Goal: Task Accomplishment & Management: Manage account settings

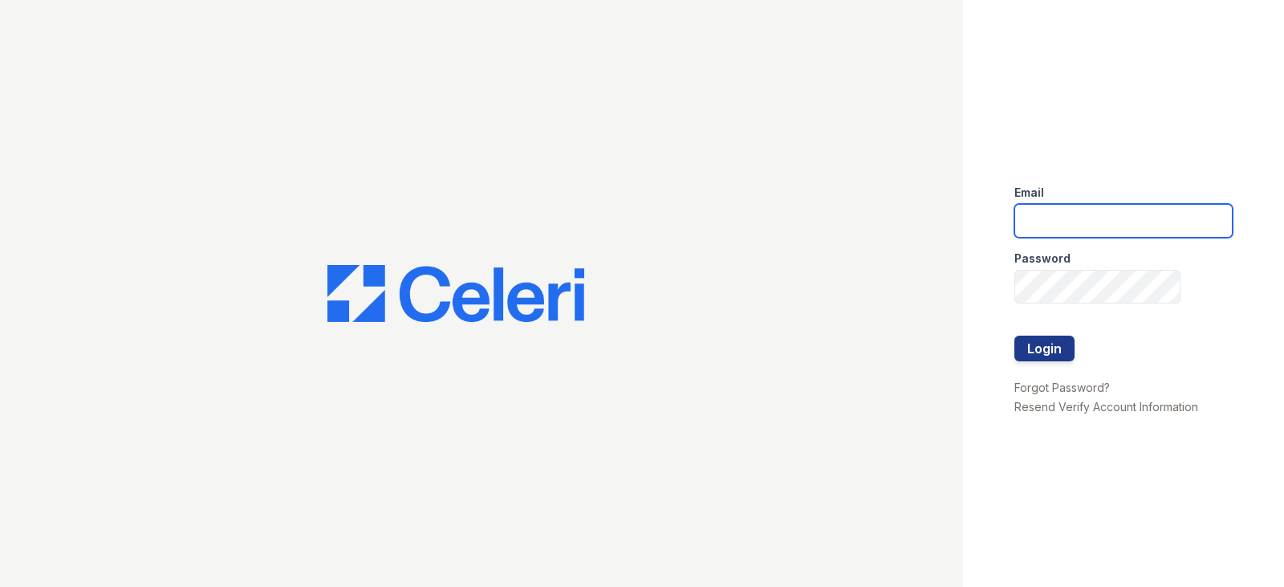
type input "[EMAIL_ADDRESS][DOMAIN_NAME]"
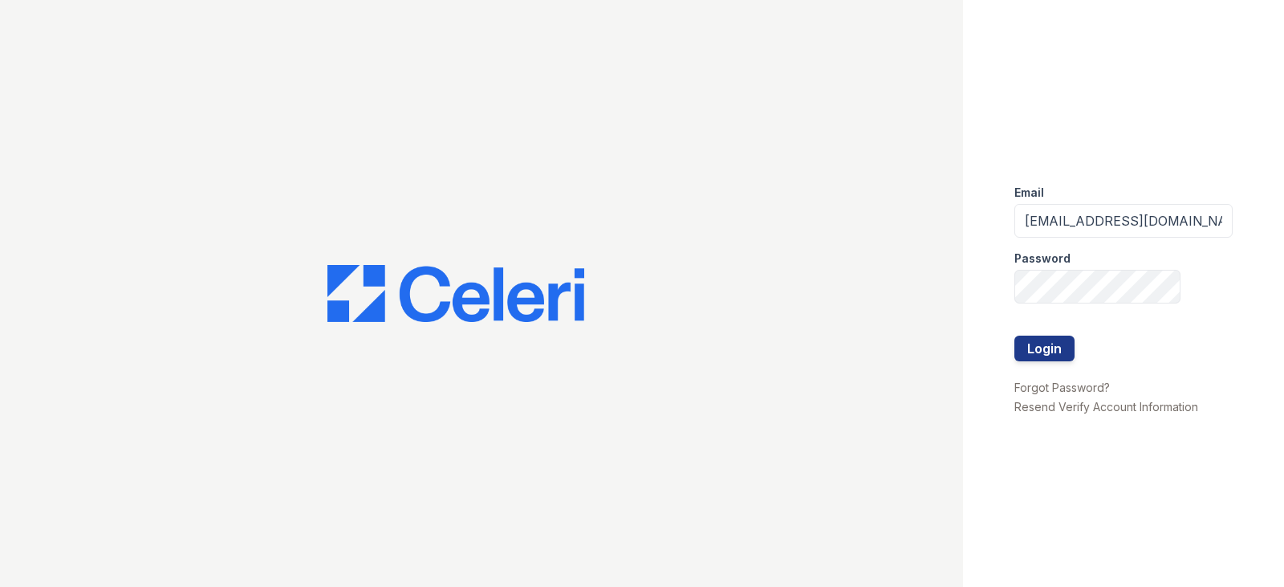
click at [1063, 364] on div at bounding box center [1123, 369] width 218 height 16
click at [1040, 352] on button "Login" at bounding box center [1044, 348] width 60 height 26
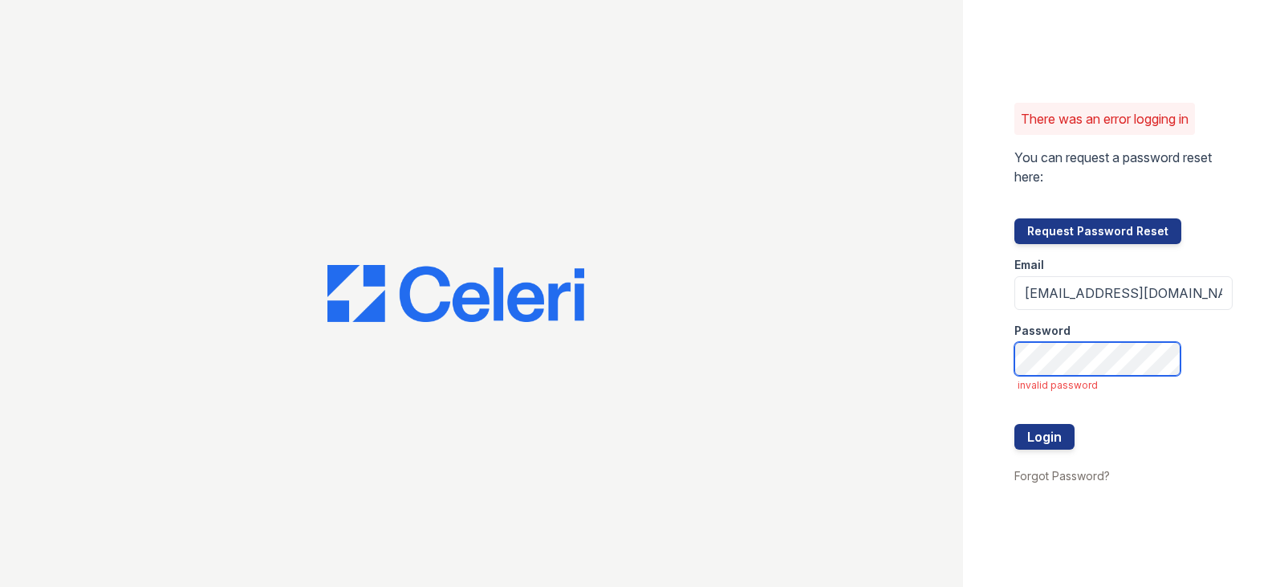
click at [988, 356] on div "There was an error logging in You can request a password reset here: Request Pa…" at bounding box center [1123, 293] width 321 height 587
click at [657, 361] on div at bounding box center [481, 293] width 963 height 587
click at [1053, 433] on button "Login" at bounding box center [1044, 437] width 60 height 26
click at [948, 360] on div "There was an error logging in You can request a password reset here: Request Pa…" at bounding box center [642, 293] width 1284 height 587
